Goal: Navigation & Orientation: Find specific page/section

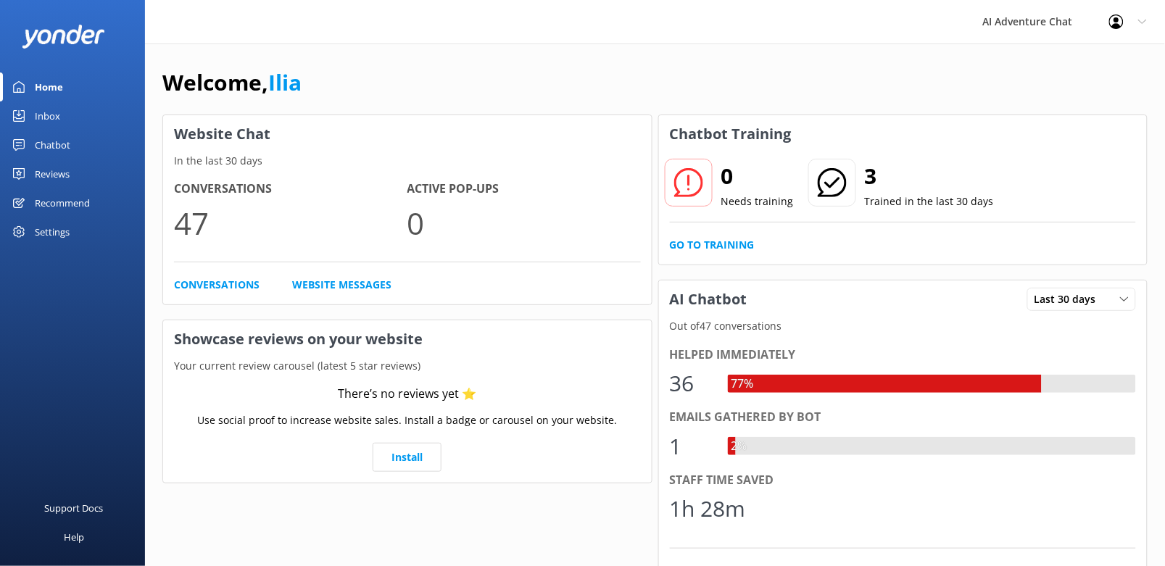
click at [60, 84] on div "Home" at bounding box center [49, 86] width 28 height 29
click at [42, 115] on div "Inbox" at bounding box center [47, 115] width 25 height 29
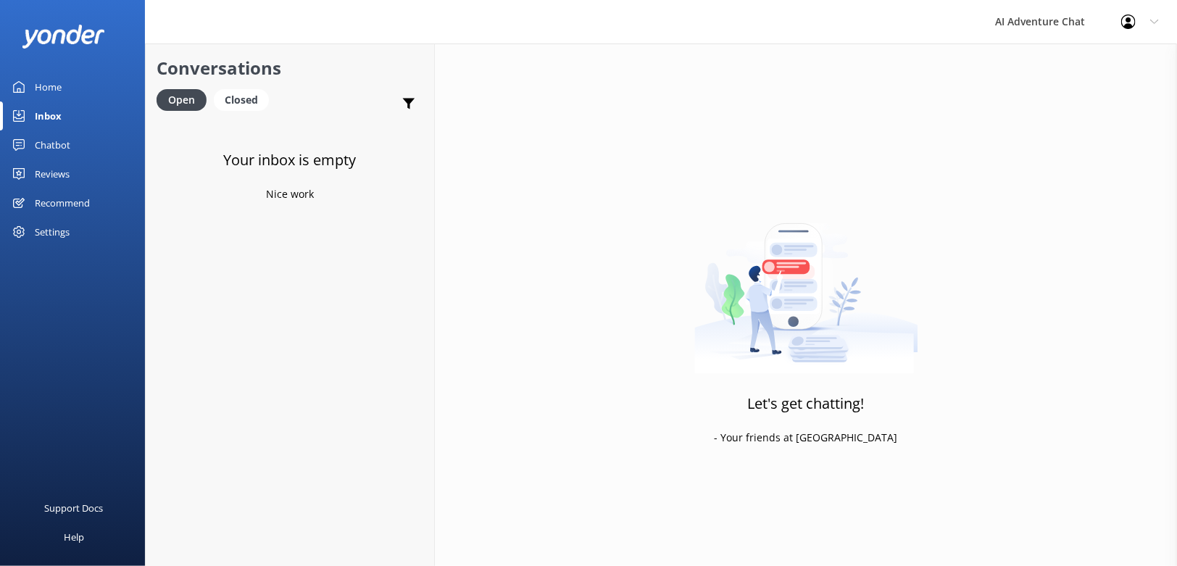
click at [48, 91] on div "Home" at bounding box center [48, 86] width 27 height 29
